Goal: Transaction & Acquisition: Subscribe to service/newsletter

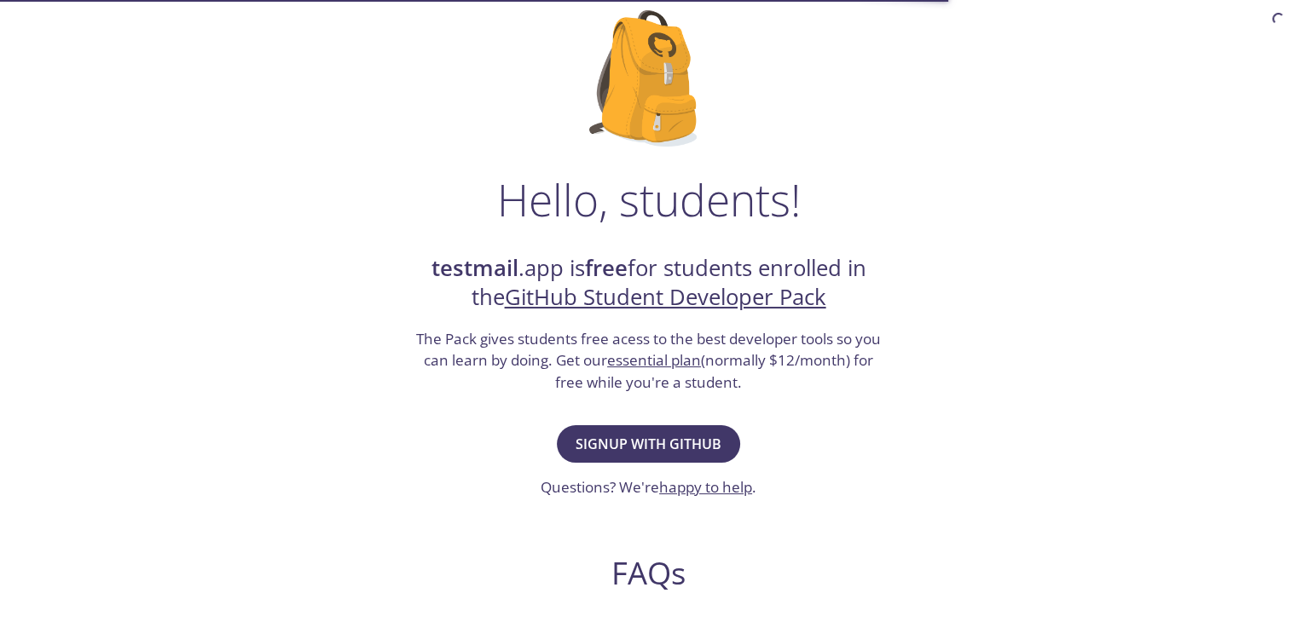
scroll to position [124, 0]
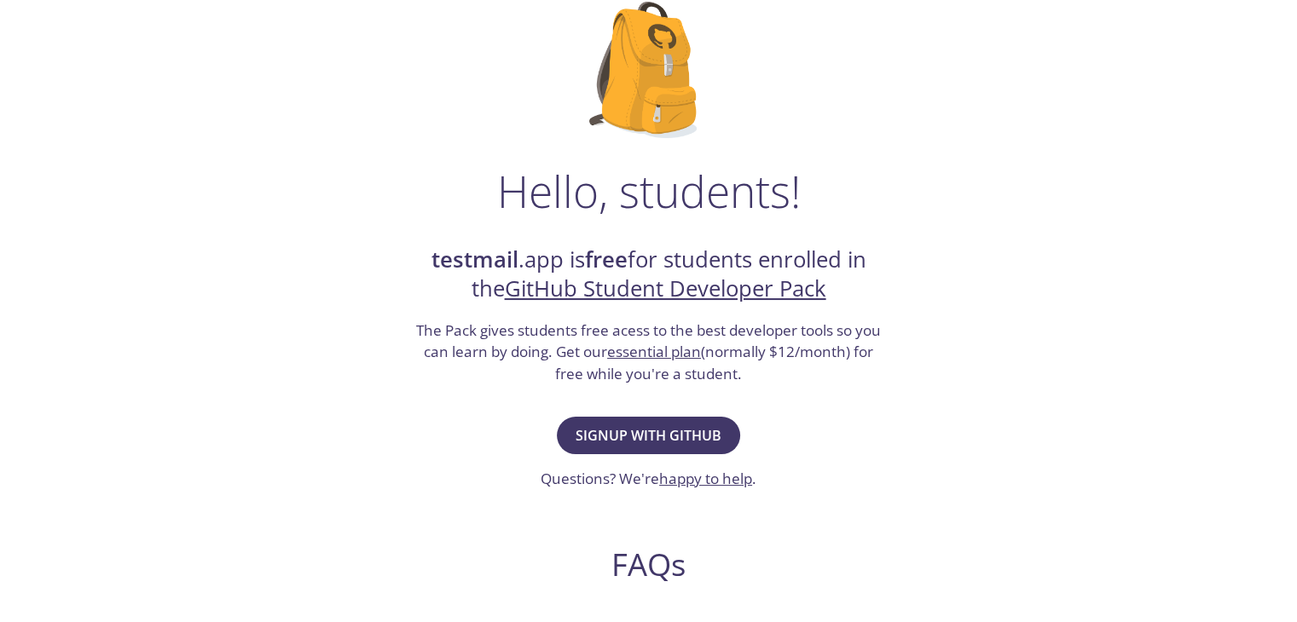
drag, startPoint x: 774, startPoint y: 376, endPoint x: 447, endPoint y: 171, distance: 386.5
click at [447, 171] on div "Hello, students! testmail .app is free for students enrolled in the GitHub Stud…" at bounding box center [649, 494] width 832 height 1041
click at [659, 421] on button "Signup with GitHub" at bounding box center [648, 436] width 183 height 38
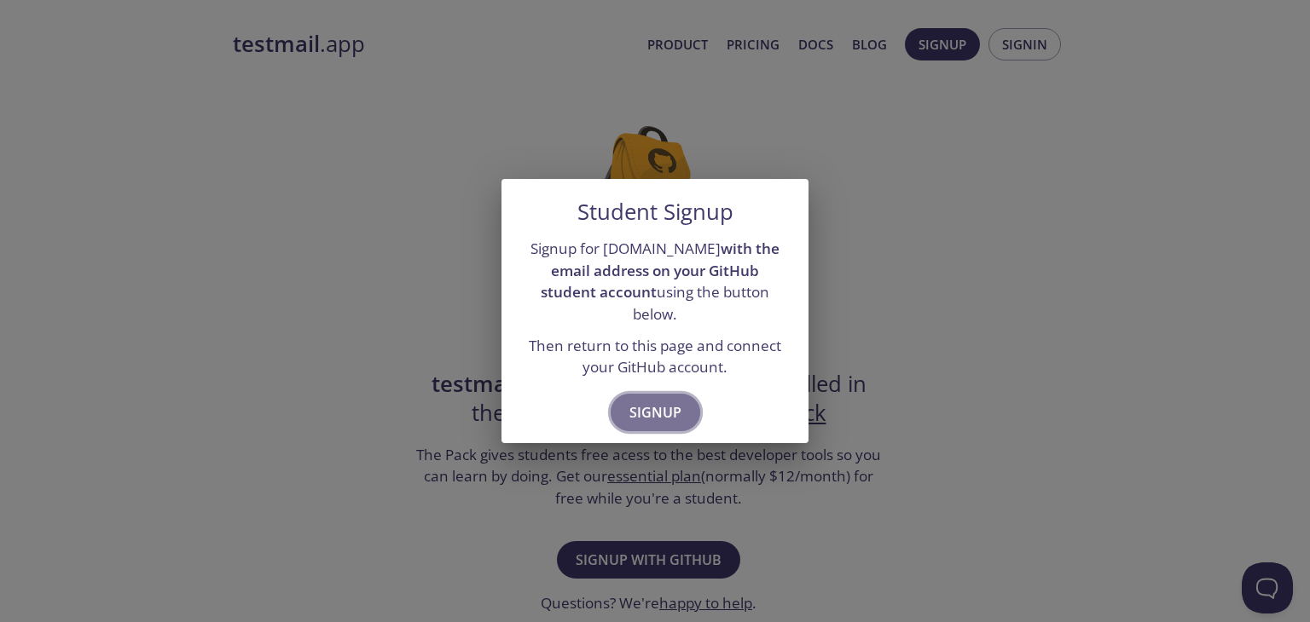
click at [662, 401] on span "Signup" at bounding box center [655, 413] width 52 height 24
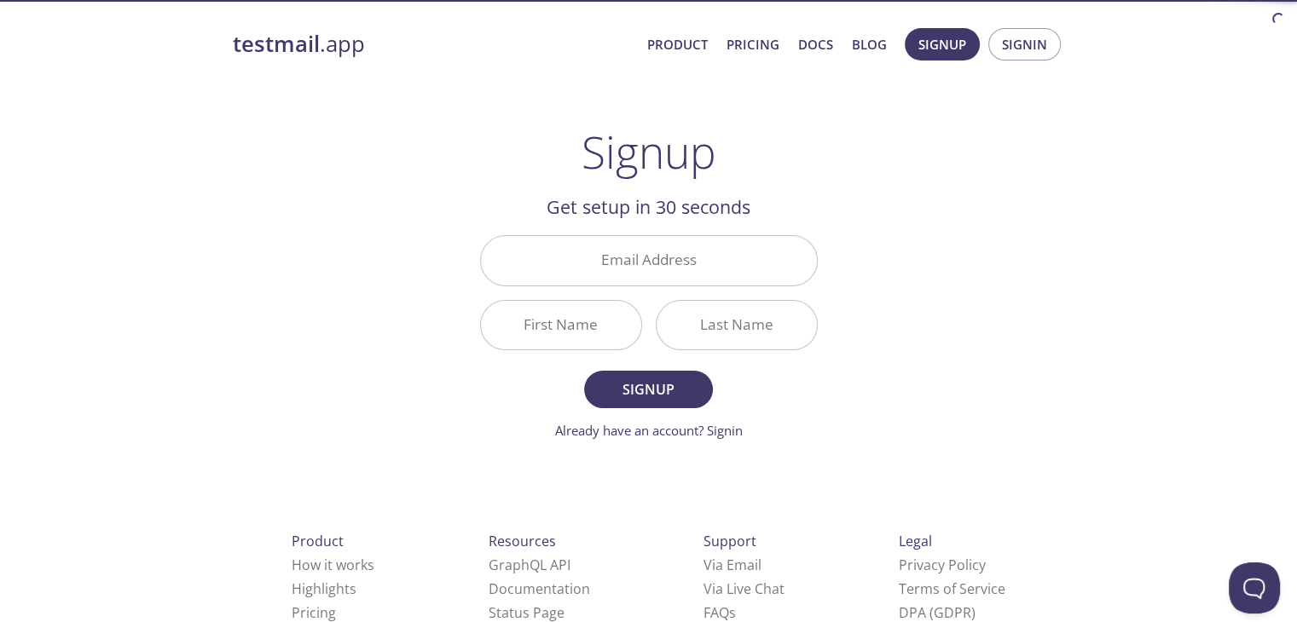
click at [738, 287] on div "Email Address" at bounding box center [648, 260] width 351 height 64
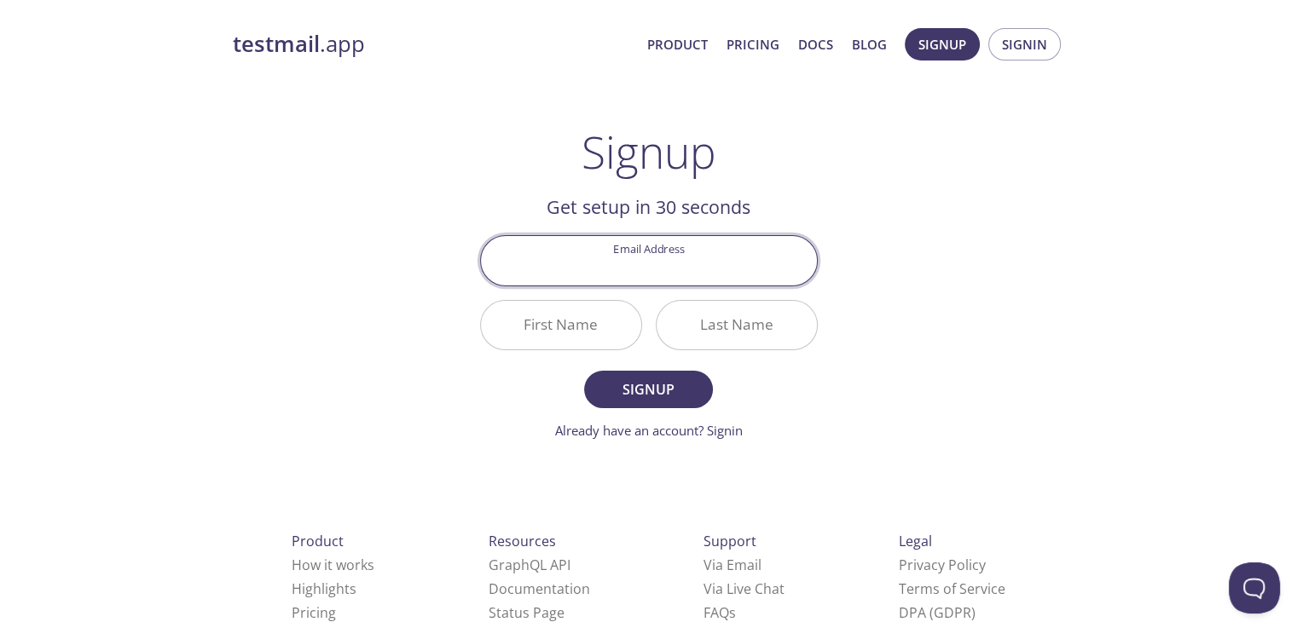
click at [719, 274] on input "Email Address" at bounding box center [649, 260] width 336 height 49
type input "[EMAIL_ADDRESS][DOMAIN_NAME]"
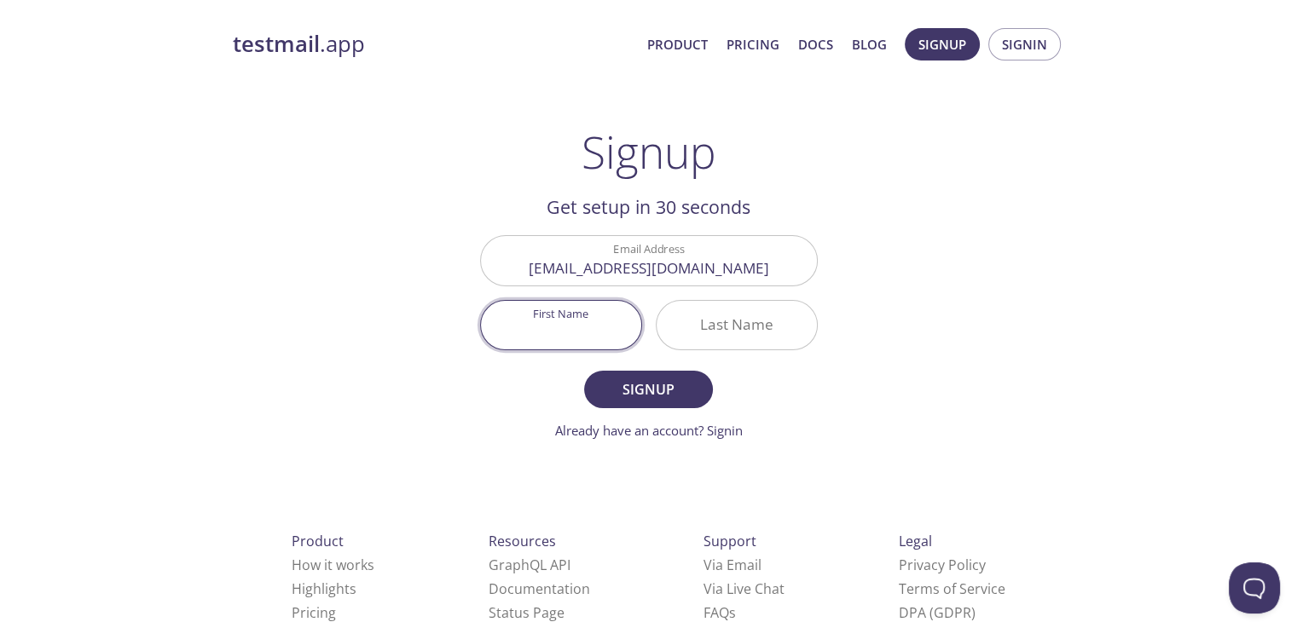
click at [569, 319] on input "First Name" at bounding box center [561, 325] width 160 height 49
type input "Surya"
click at [668, 324] on input "Last Name" at bounding box center [737, 325] width 160 height 49
type input "K"
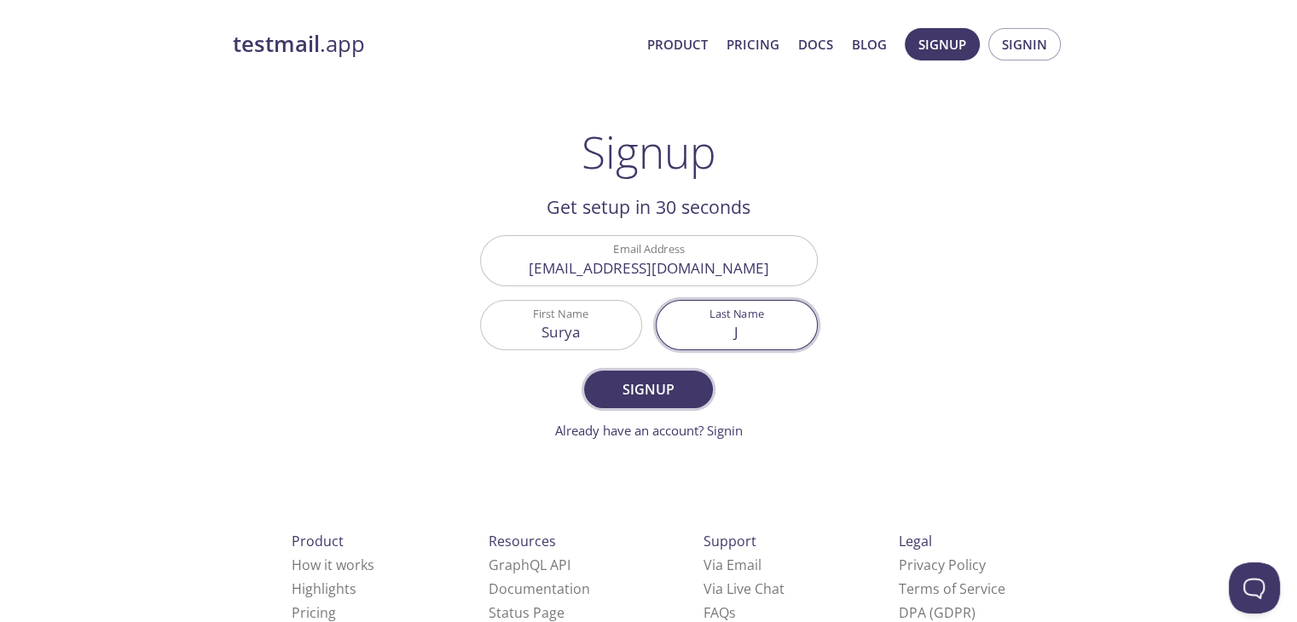
type input "J"
click at [662, 383] on span "Signup" at bounding box center [648, 390] width 90 height 24
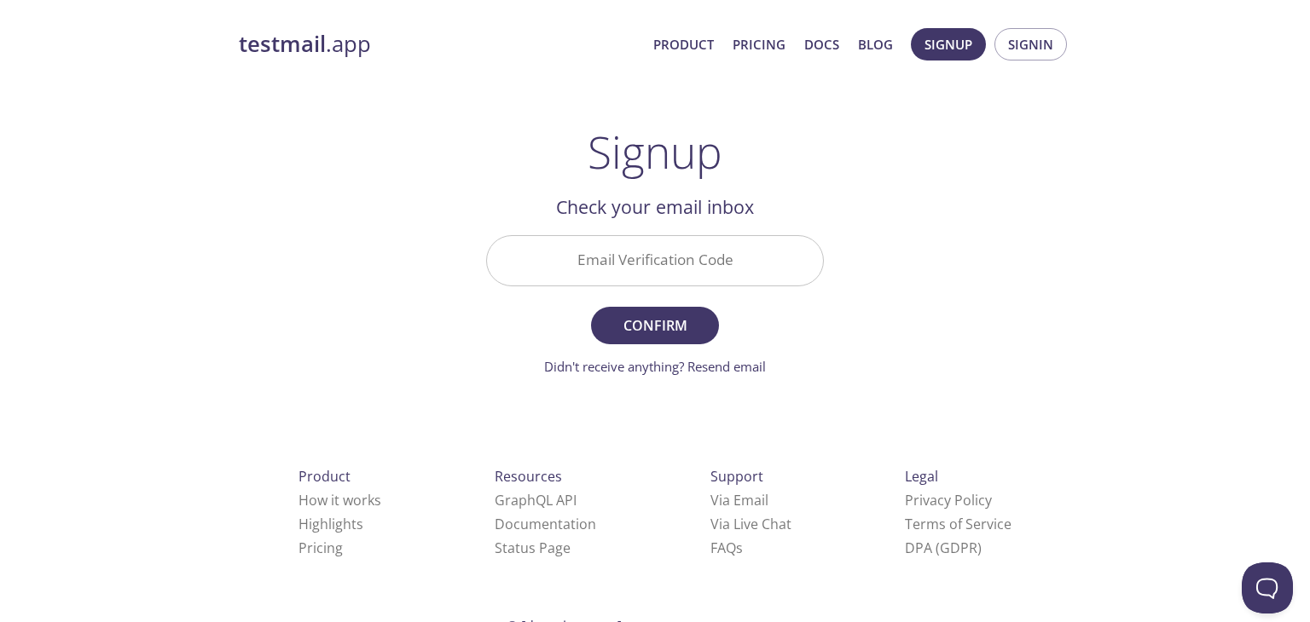
drag, startPoint x: 641, startPoint y: 229, endPoint x: 645, endPoint y: 252, distance: 22.4
click at [645, 252] on div "Email Verification Code" at bounding box center [654, 260] width 351 height 64
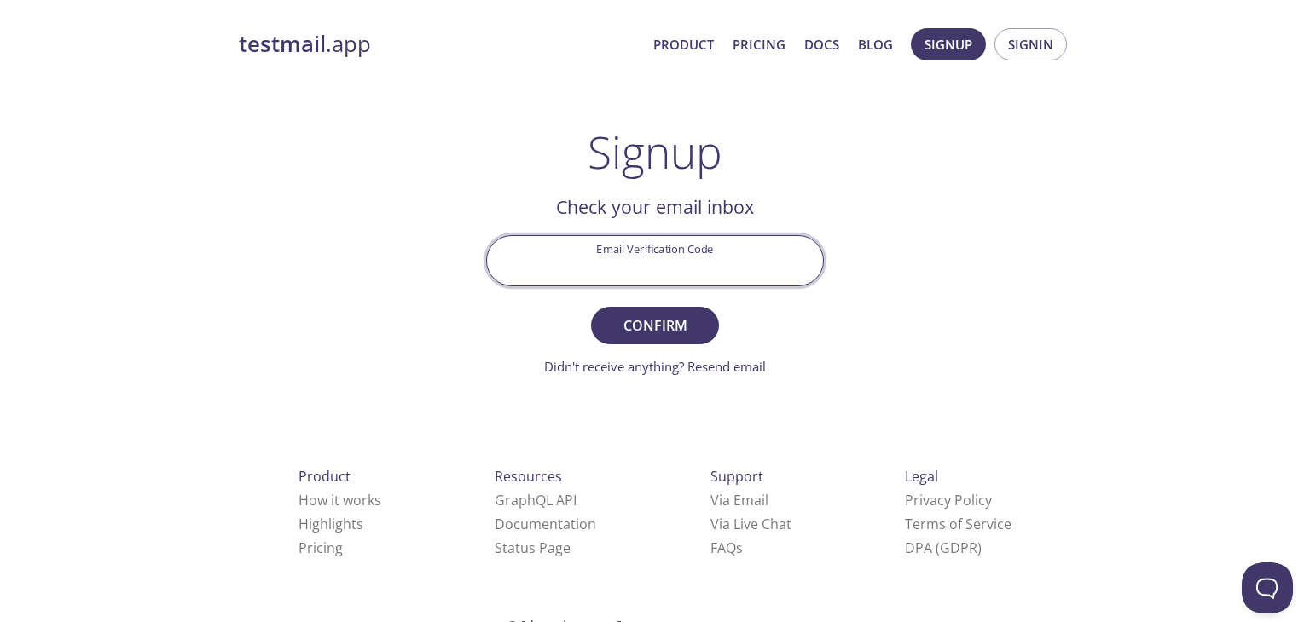
click at [645, 252] on input "Email Verification Code" at bounding box center [655, 260] width 336 height 49
paste input "RH68F3V"
type input "RH68F3V"
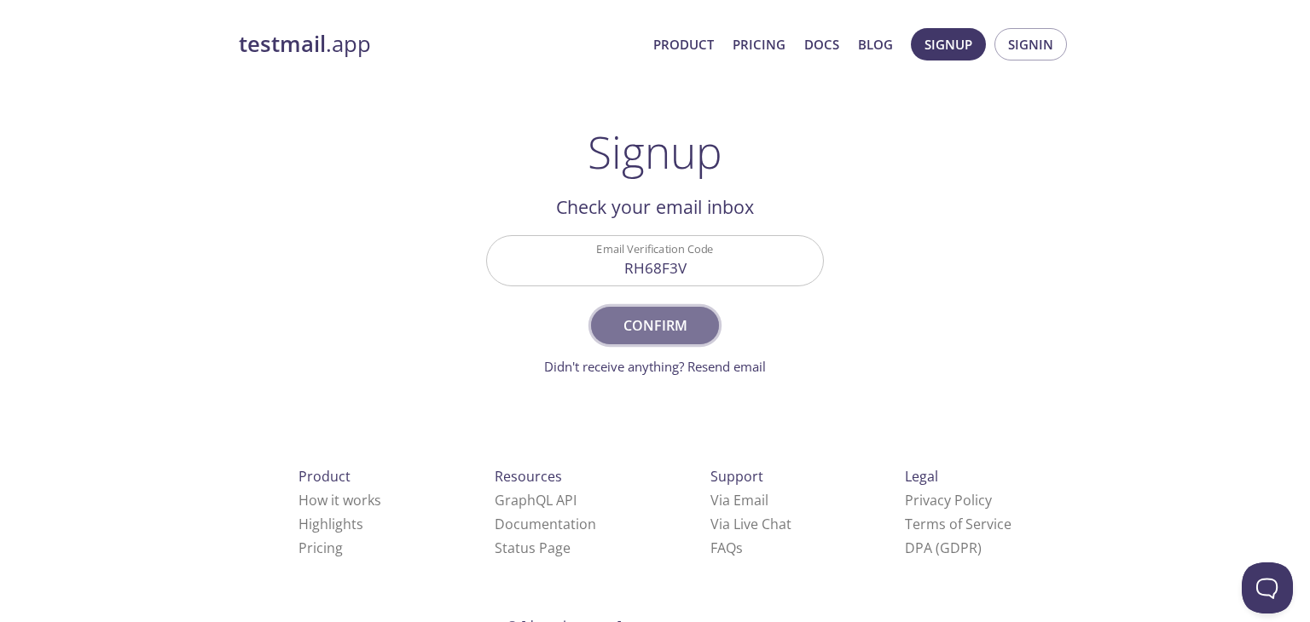
click at [658, 321] on span "Confirm" at bounding box center [655, 326] width 90 height 24
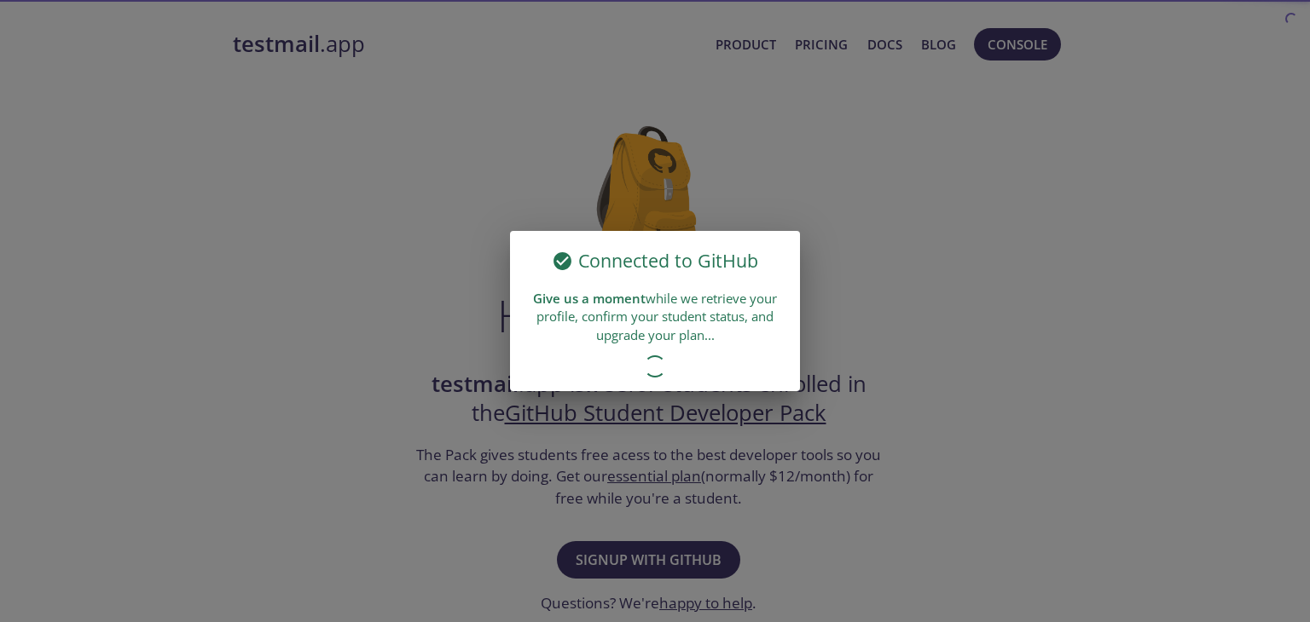
click at [836, 253] on div "Connected to GitHub Give us a moment while we retrieve your profile, confirm yo…" at bounding box center [655, 311] width 1310 height 622
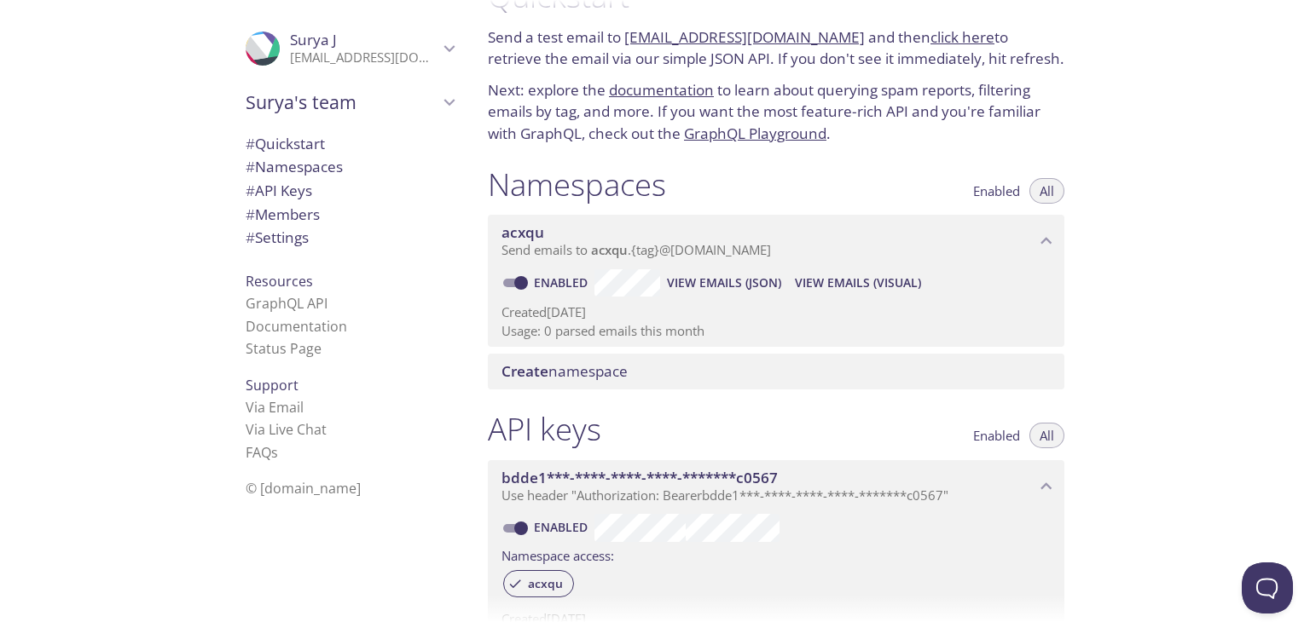
scroll to position [84, 0]
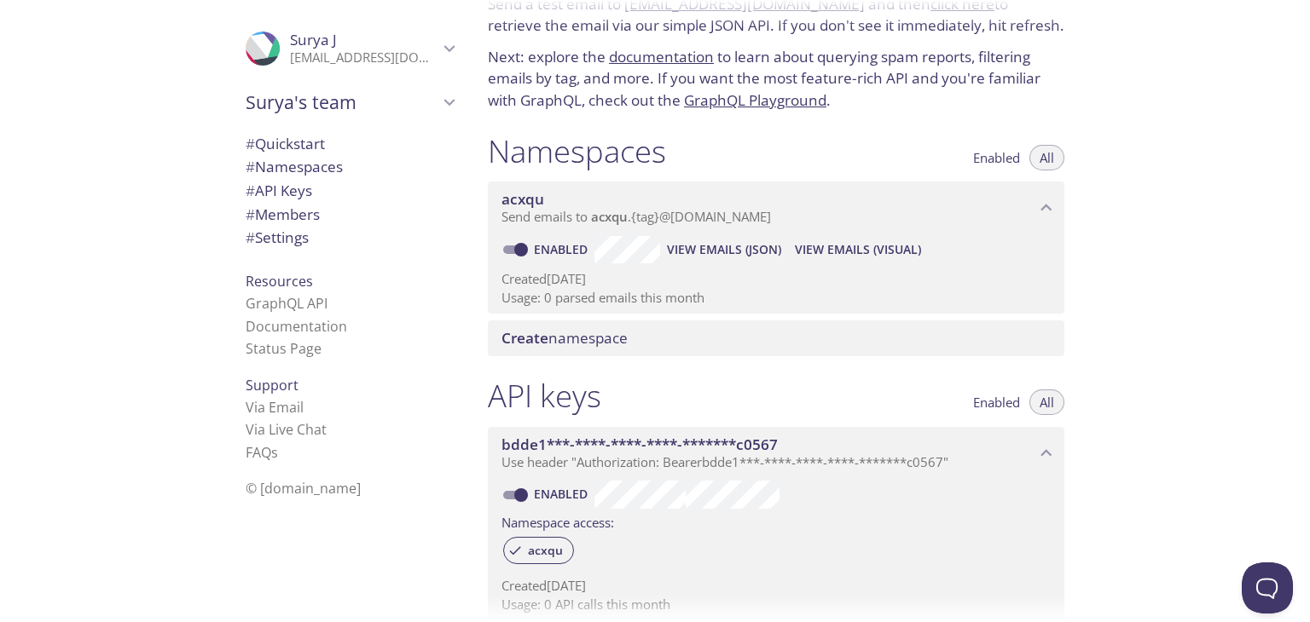
click at [725, 398] on div "API keys Enabled All" at bounding box center [776, 398] width 576 height 43
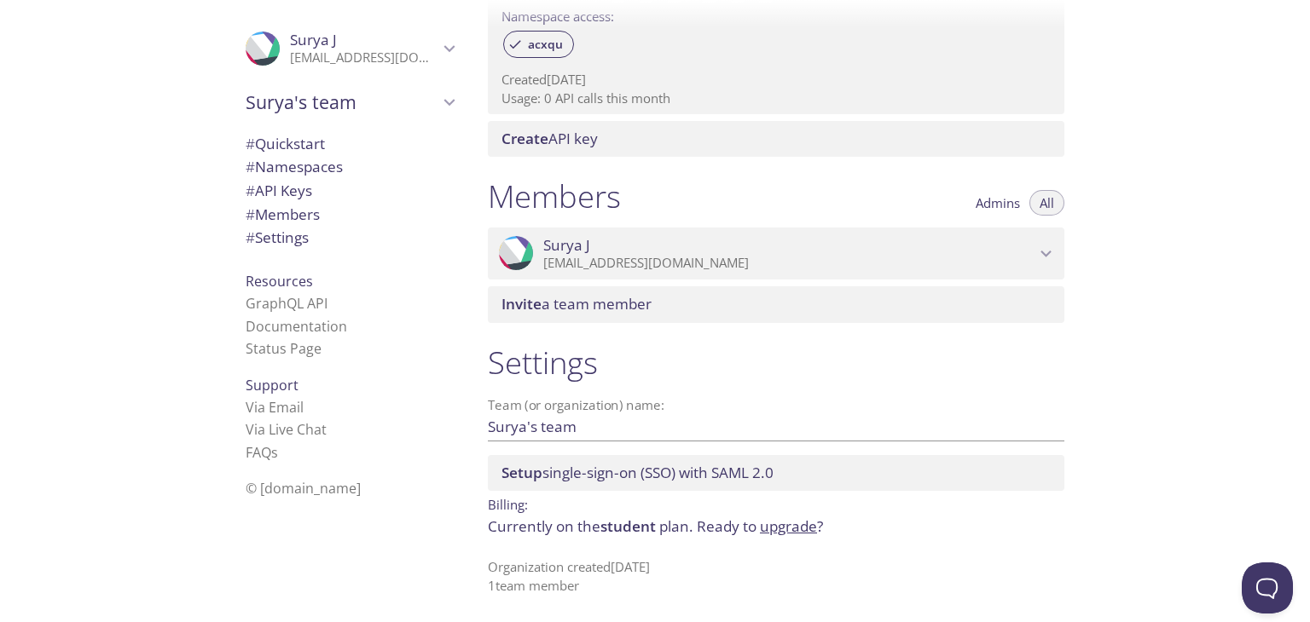
scroll to position [0, 0]
